Goal: Find specific page/section: Find specific page/section

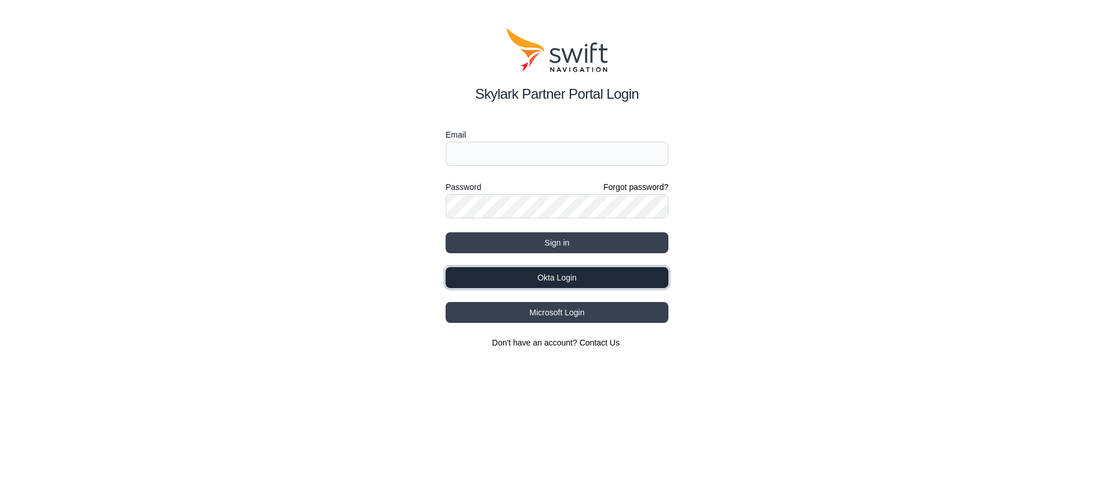
click at [589, 279] on button "Okta Login" at bounding box center [557, 277] width 223 height 21
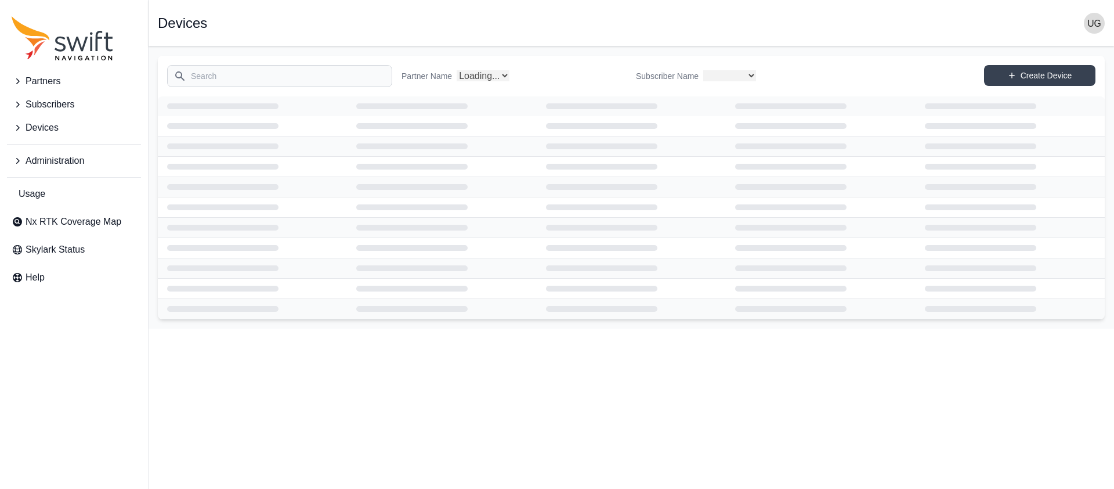
select select
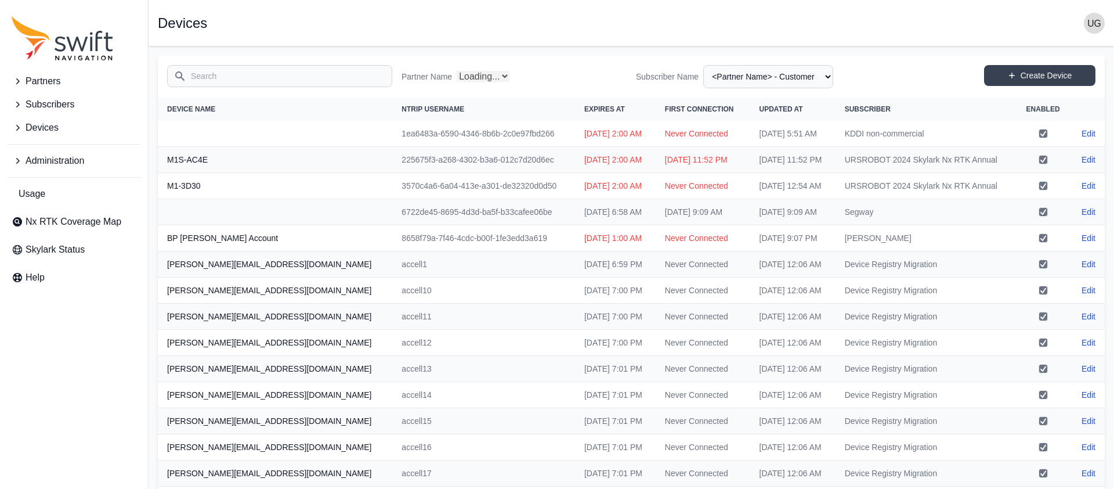
select select "Partner Name"
click at [328, 71] on input "Search" at bounding box center [279, 76] width 225 height 22
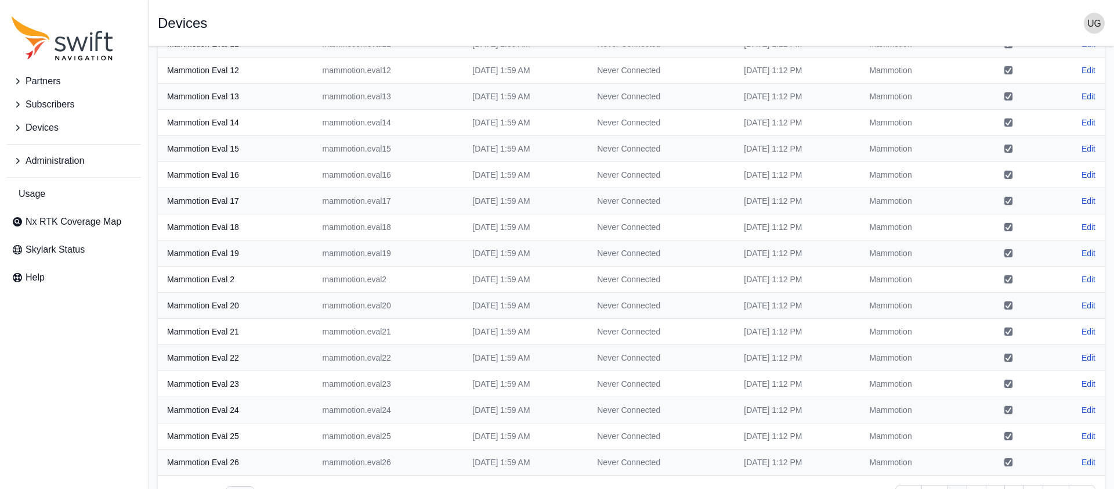
scroll to position [203, 0]
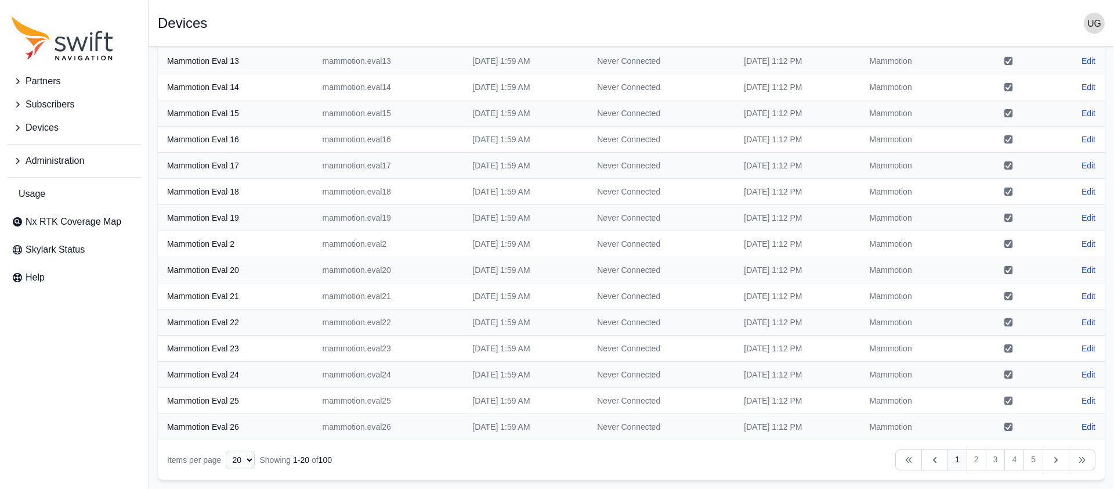
type input "mammo"
click at [245, 457] on select "10 15 20 25 50" at bounding box center [240, 459] width 29 height 19
select select "50"
click at [226, 469] on select "10 15 20 25 50" at bounding box center [240, 459] width 29 height 19
